Goal: Use online tool/utility: Use online tool/utility

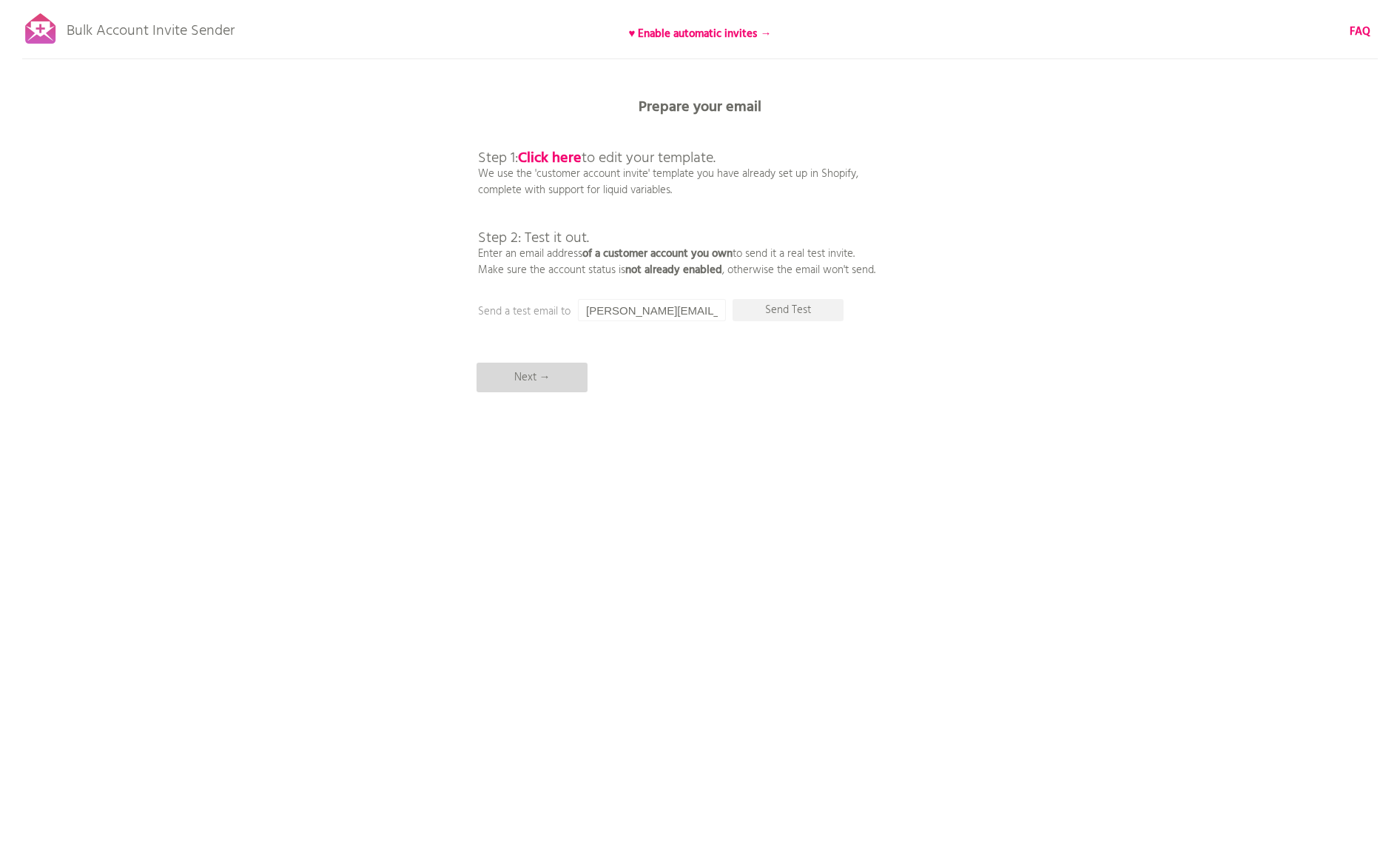
click at [552, 384] on p "Next →" at bounding box center [532, 377] width 111 height 29
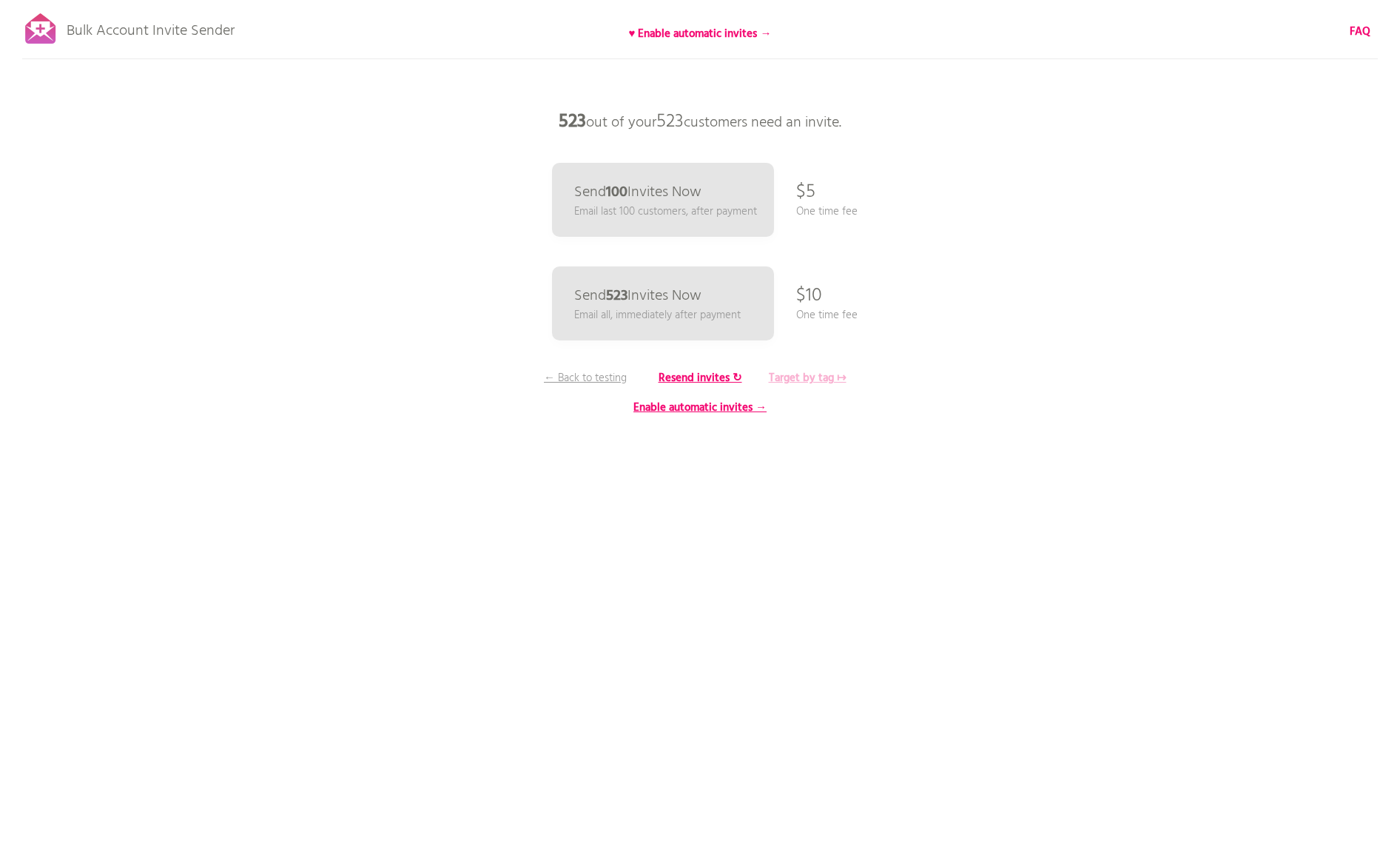
click at [818, 377] on b "Target by tag ↦" at bounding box center [807, 378] width 77 height 17
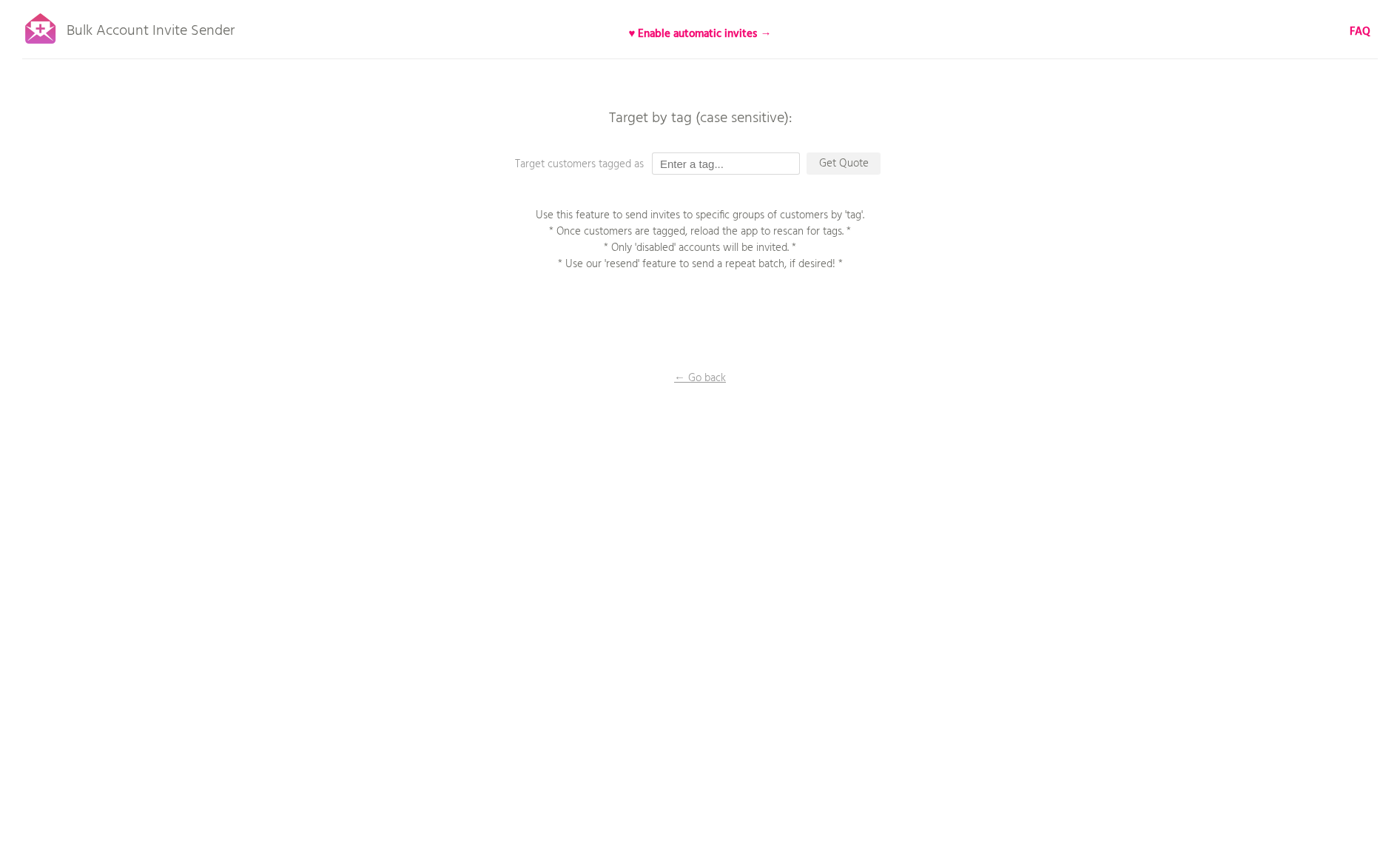
click at [747, 164] on input "text" at bounding box center [725, 163] width 148 height 22
type input "activate"
click at [841, 164] on p "Get Quote" at bounding box center [844, 163] width 74 height 22
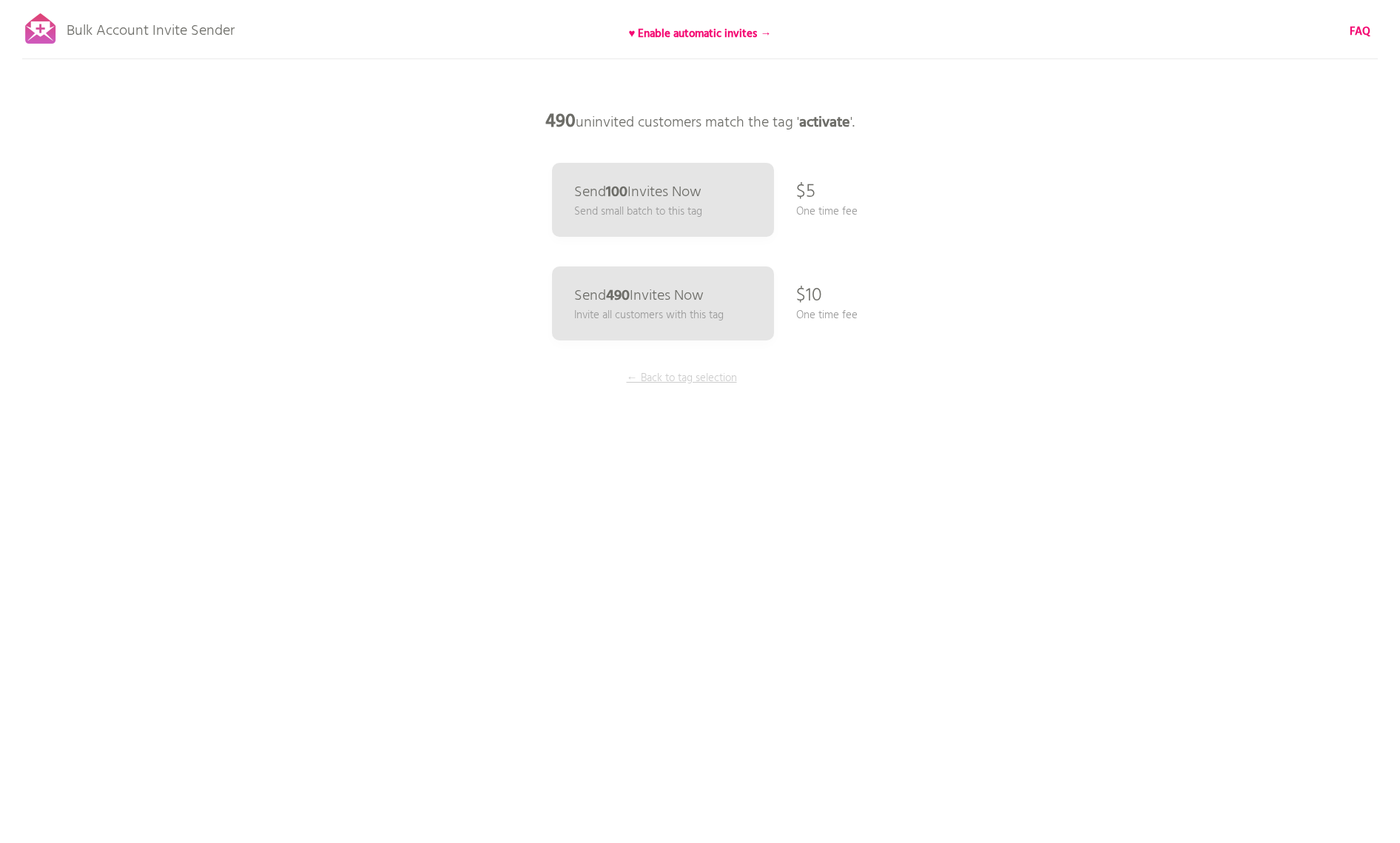
click at [685, 380] on p "← Back to tag selection" at bounding box center [681, 378] width 111 height 17
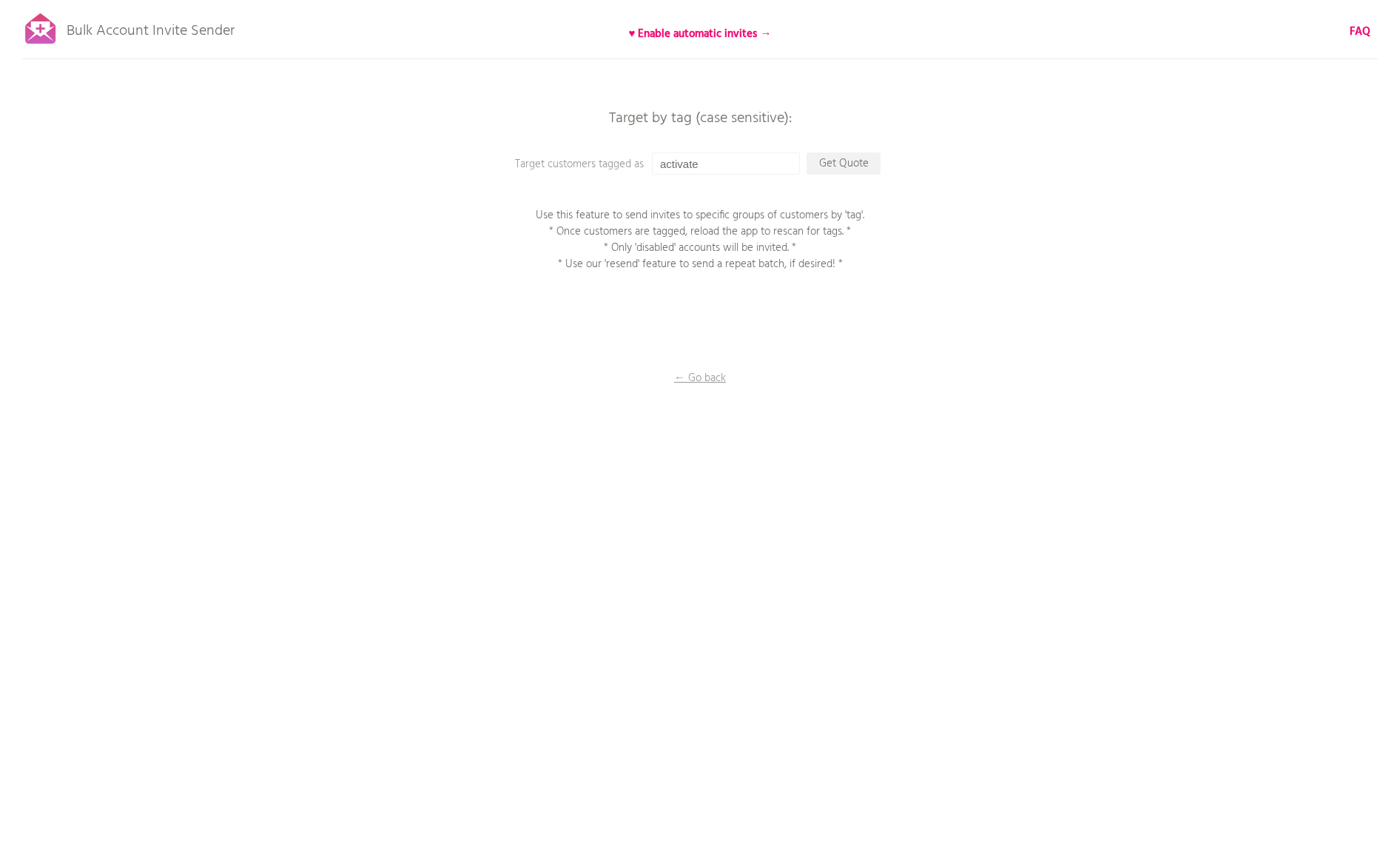
click at [797, 386] on div "Bulk Account Invite Sender ♥ Enable automatic invites → FAQ Synced all customer…" at bounding box center [700, 259] width 1400 height 518
